Goal: Book appointment/travel/reservation

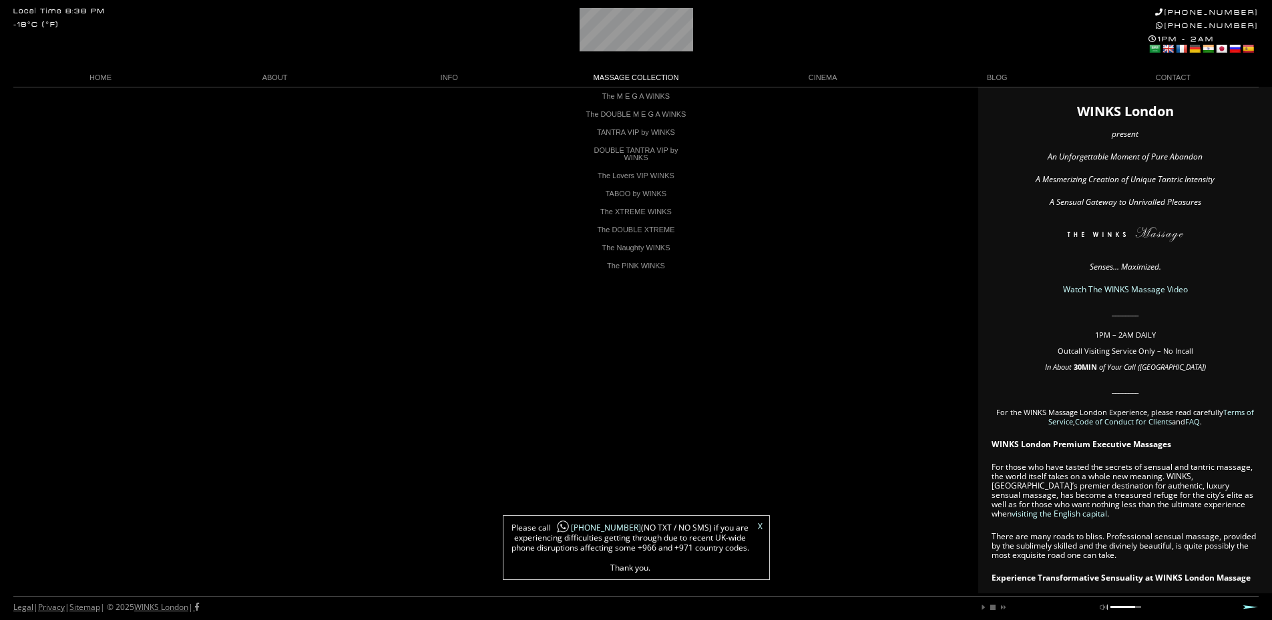
click at [649, 75] on link "MASSAGE COLLECTION" at bounding box center [635, 78] width 199 height 18
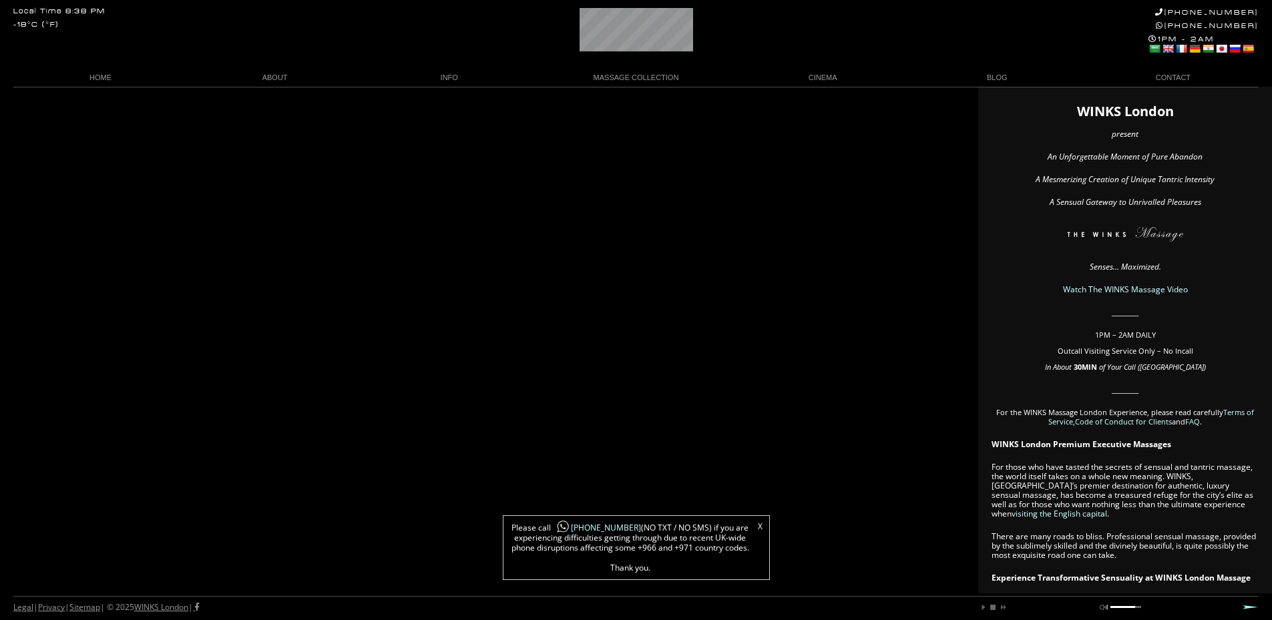
click at [649, 75] on link "MASSAGE COLLECTION" at bounding box center [635, 78] width 199 height 18
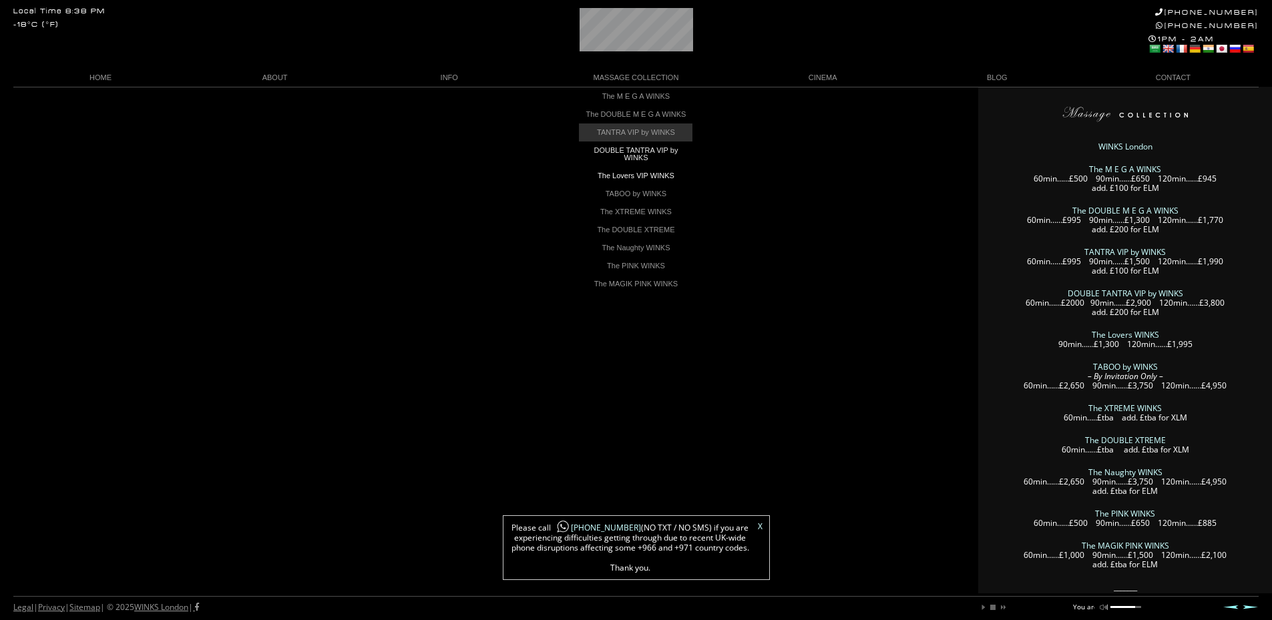
click at [646, 141] on link "TANTRA VIP by WINKS" at bounding box center [635, 132] width 113 height 18
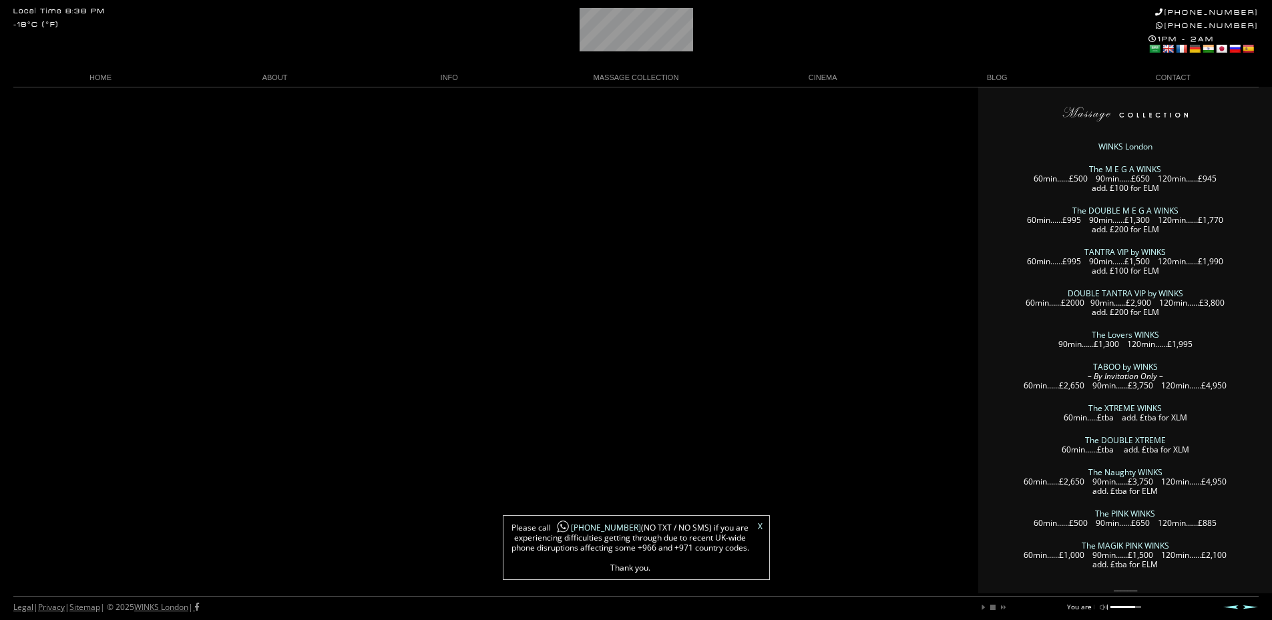
scroll to position [0, 29]
